Goal: Complete application form: Complete application form

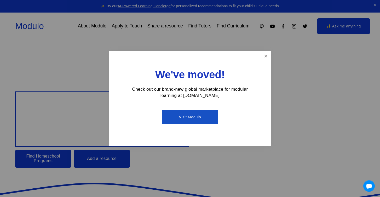
click at [264, 58] on link "Close" at bounding box center [265, 56] width 9 height 9
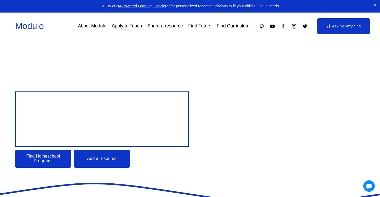
click at [102, 28] on link "About Modulo" at bounding box center [92, 25] width 28 height 9
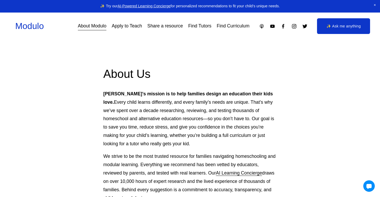
click at [138, 27] on link "Apply to Teach" at bounding box center [127, 25] width 30 height 9
click at [138, 25] on link "Apply to Teach" at bounding box center [127, 25] width 30 height 9
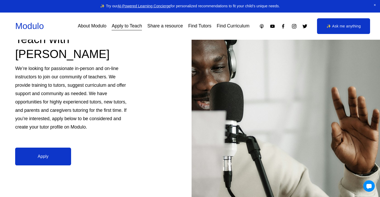
scroll to position [64, 0]
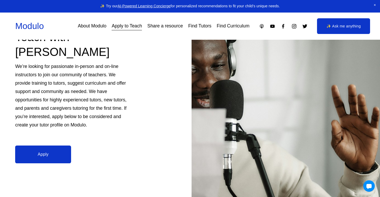
click at [39, 148] on link "Apply" at bounding box center [43, 154] width 56 height 18
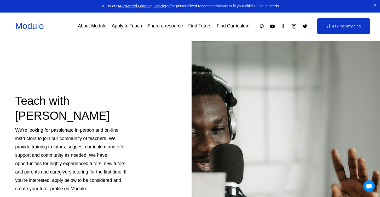
scroll to position [0, 0]
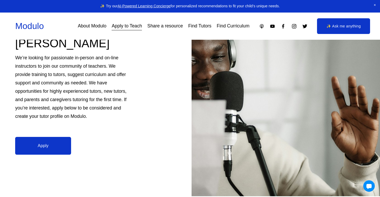
scroll to position [78, 0]
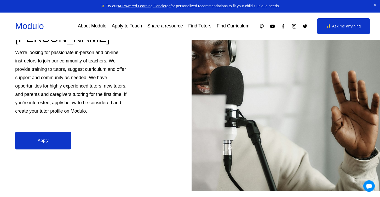
click at [54, 132] on link "Apply" at bounding box center [43, 141] width 56 height 18
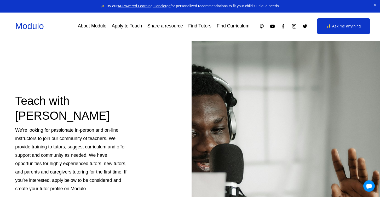
scroll to position [0, 0]
